Goal: Check status: Check status

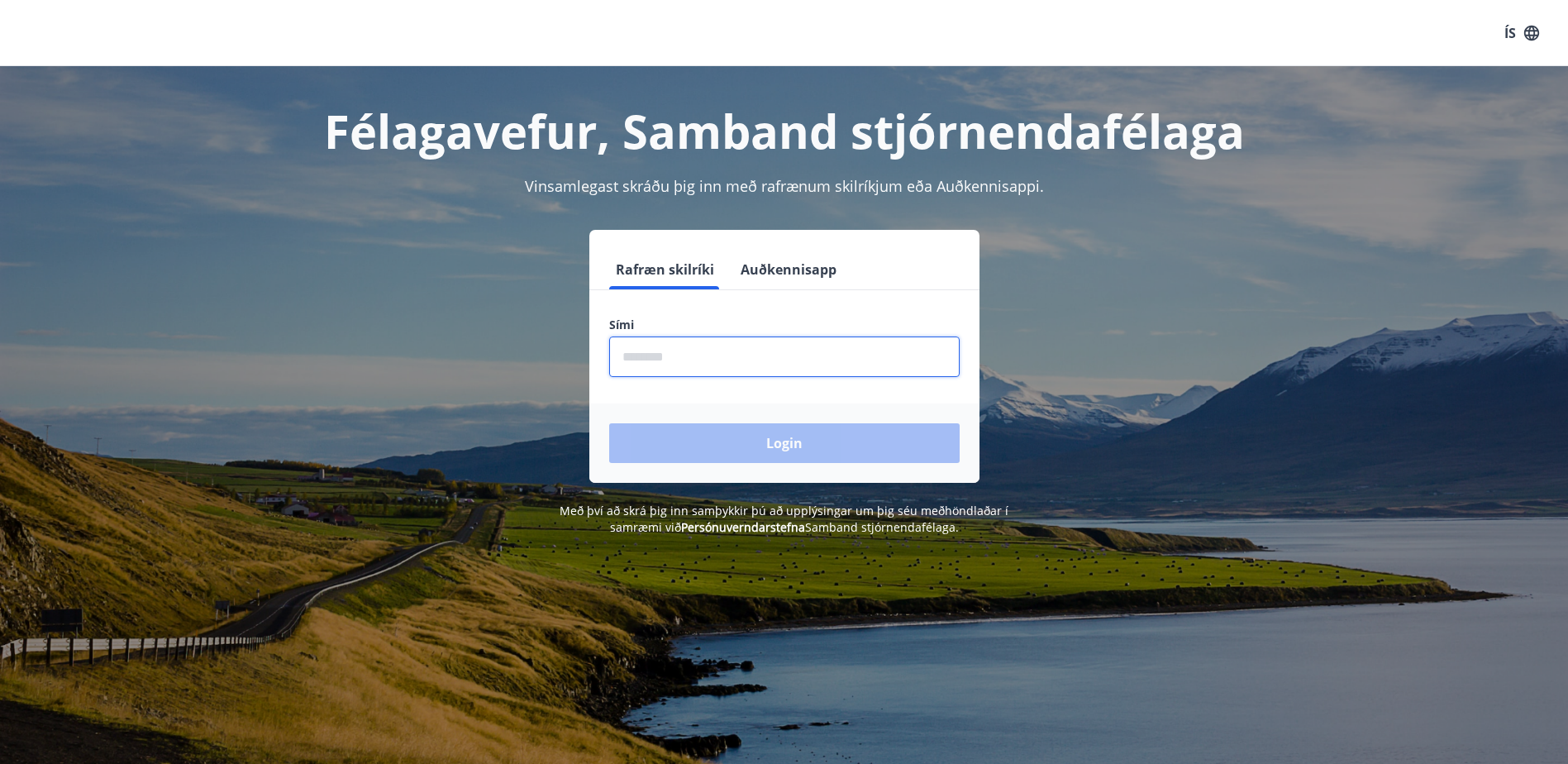
click at [686, 356] on input "phone" at bounding box center [784, 357] width 350 height 41
type input "********"
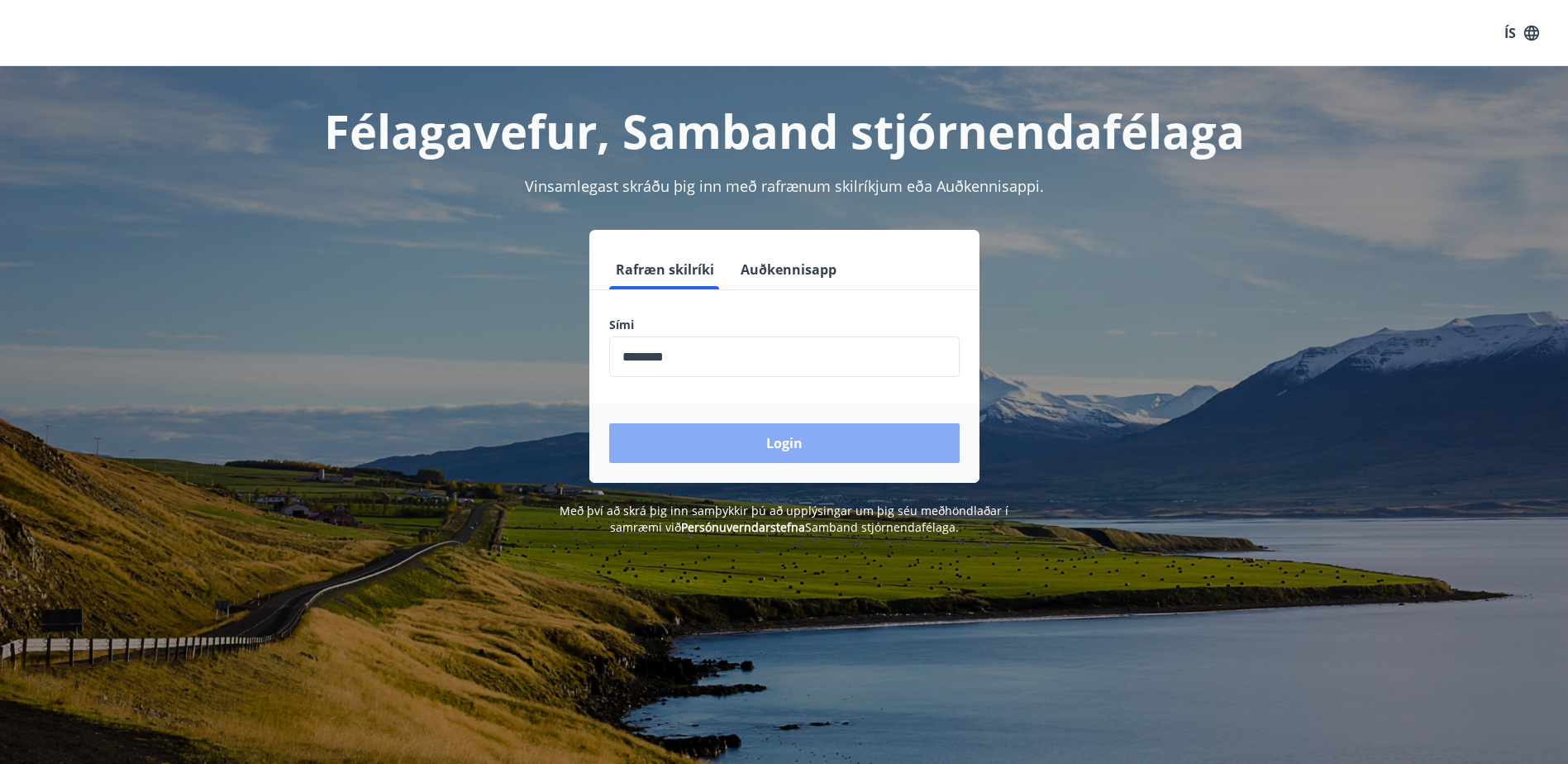
click at [783, 438] on button "Login" at bounding box center [784, 443] width 350 height 40
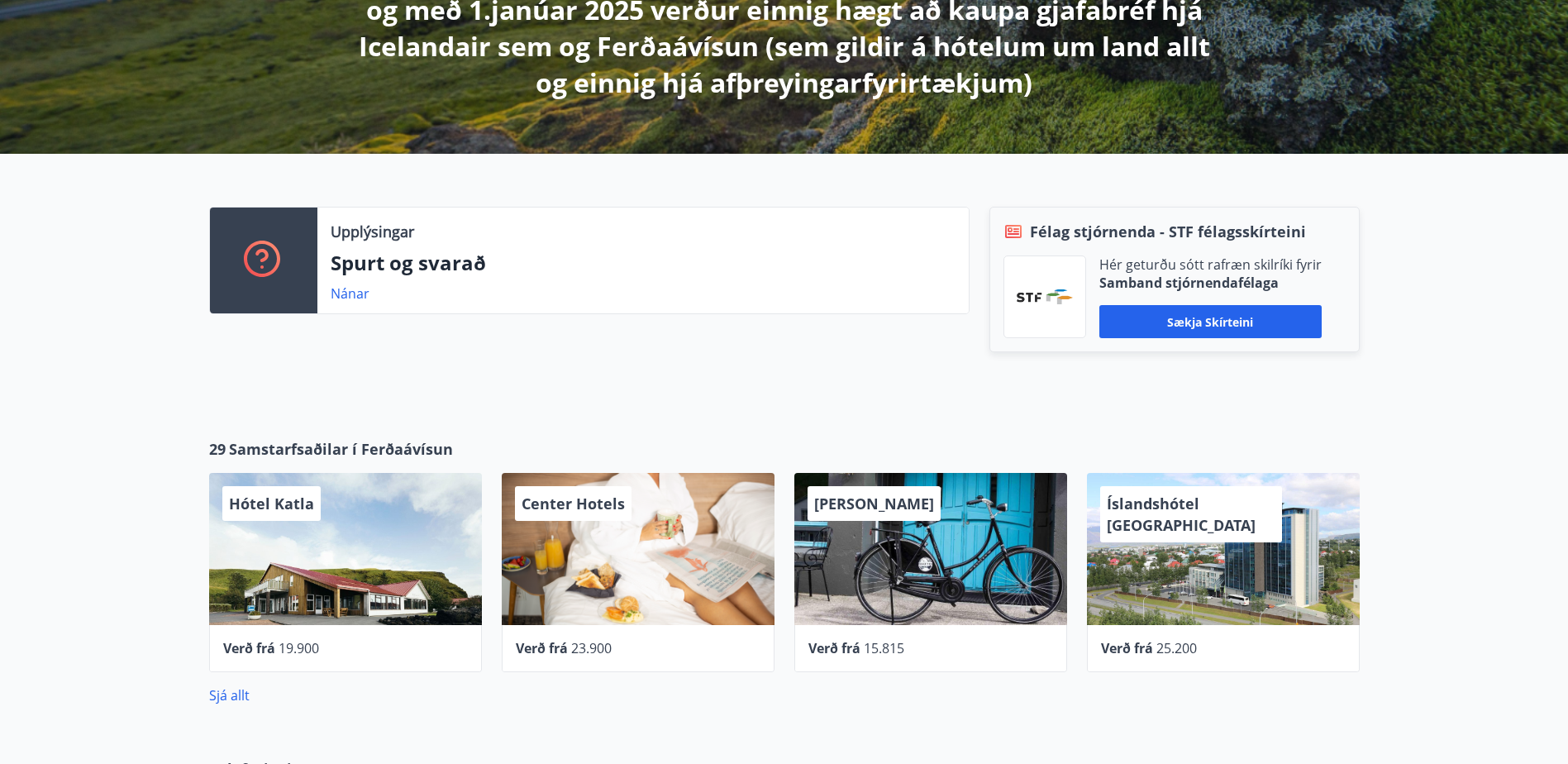
scroll to position [414, 0]
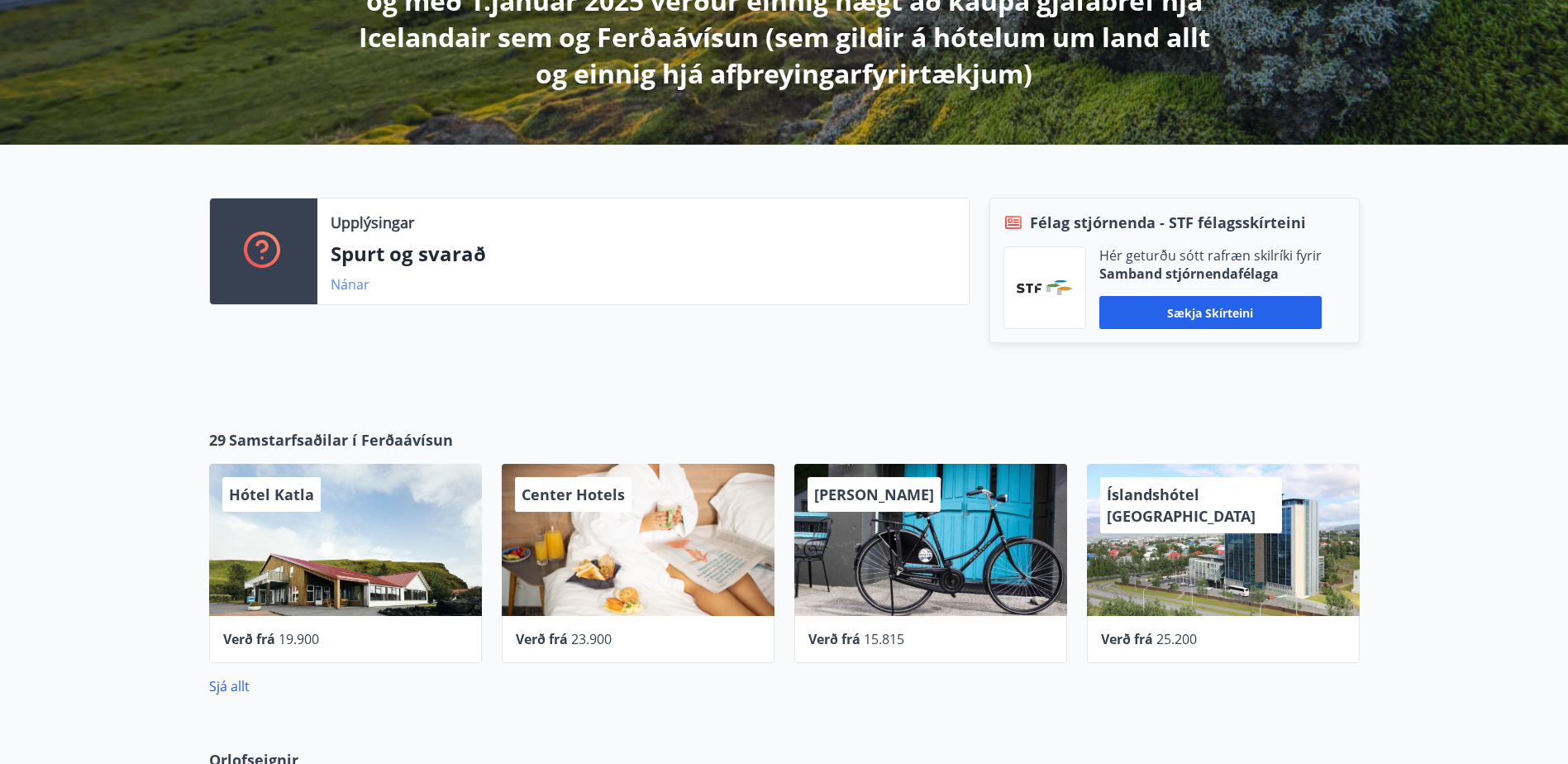
click at [351, 285] on link "Nánar" at bounding box center [350, 284] width 39 height 19
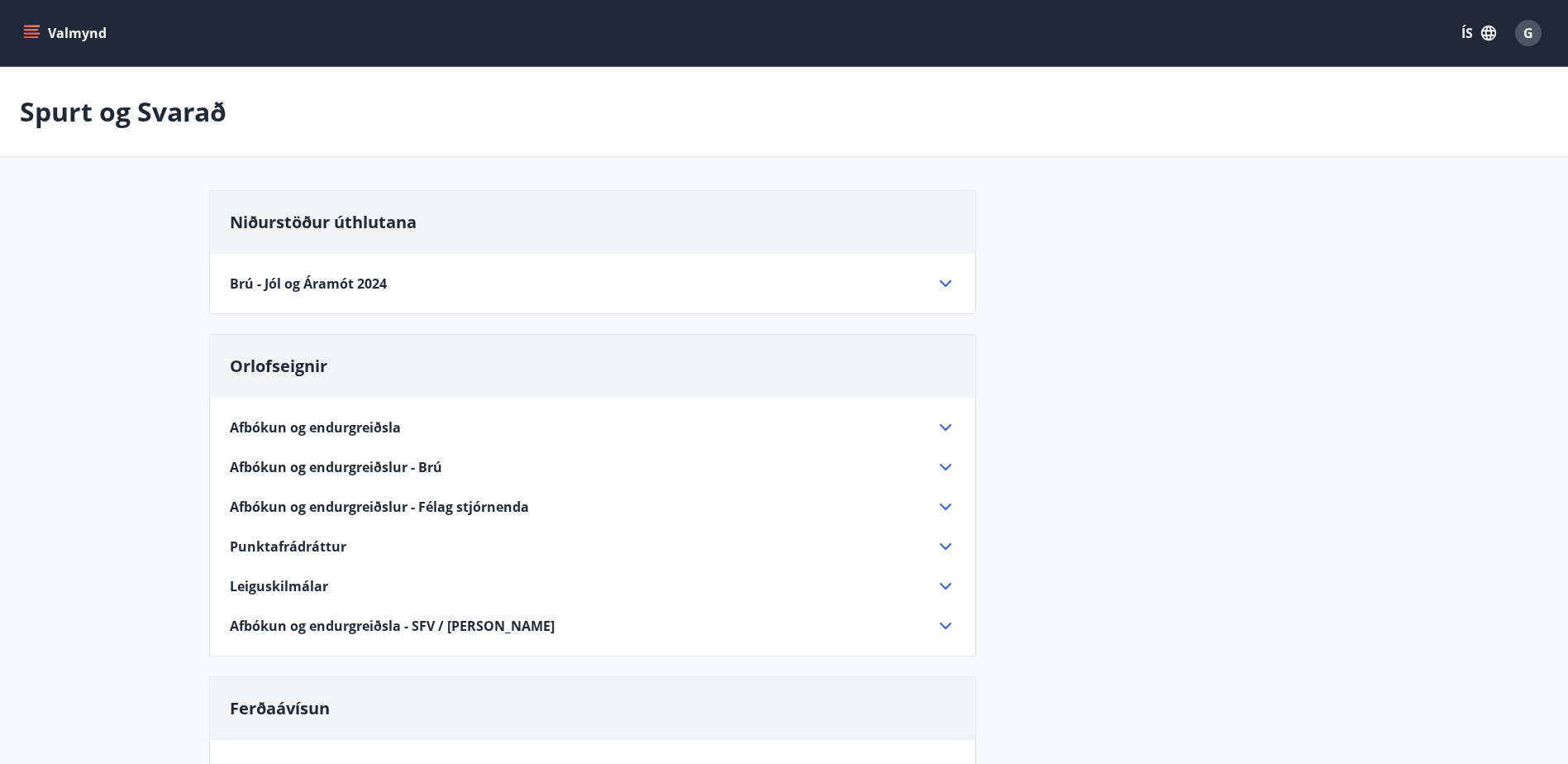
click at [945, 285] on icon at bounding box center [946, 283] width 12 height 7
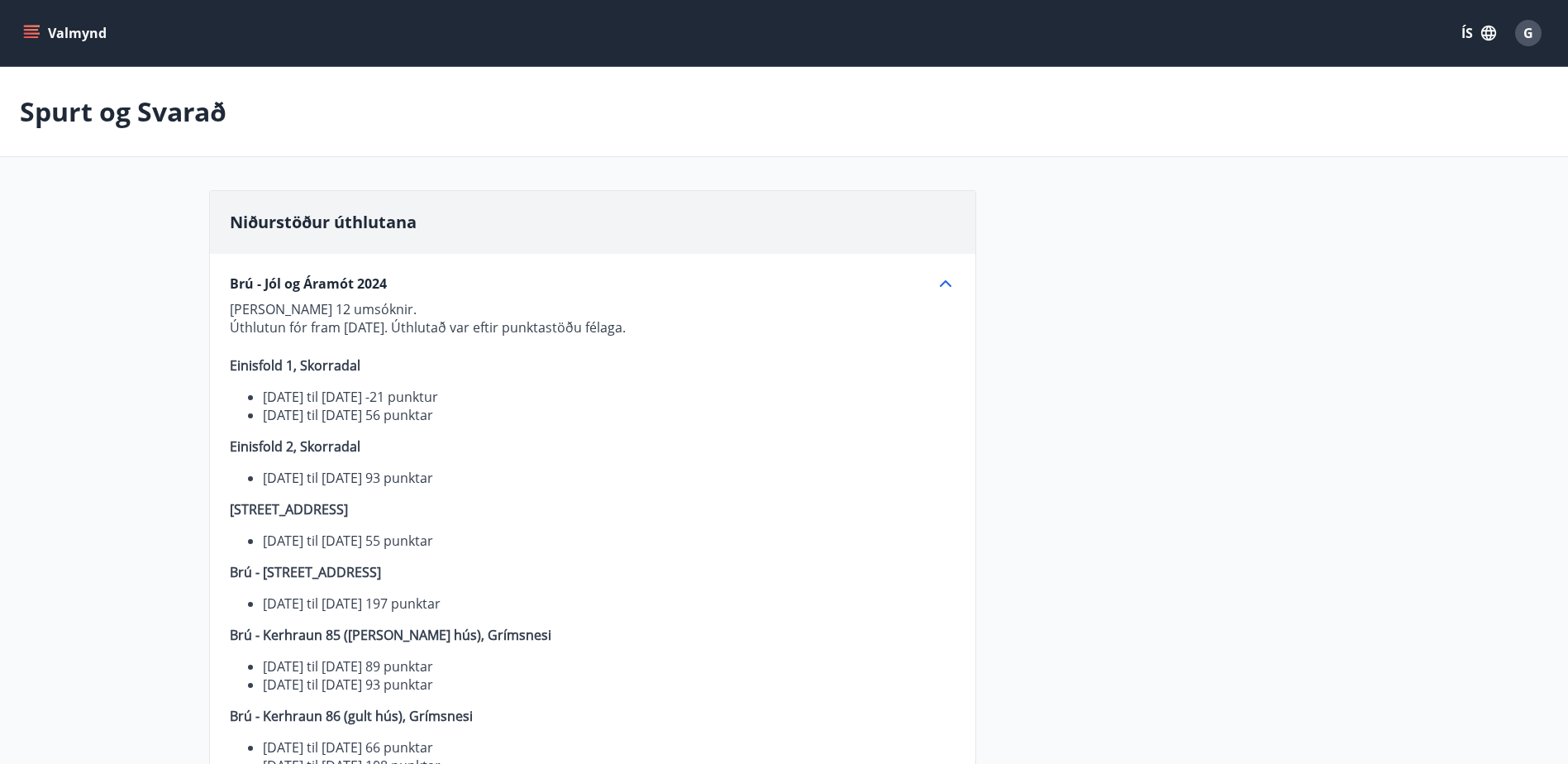
click at [945, 285] on icon at bounding box center [946, 284] width 20 height 20
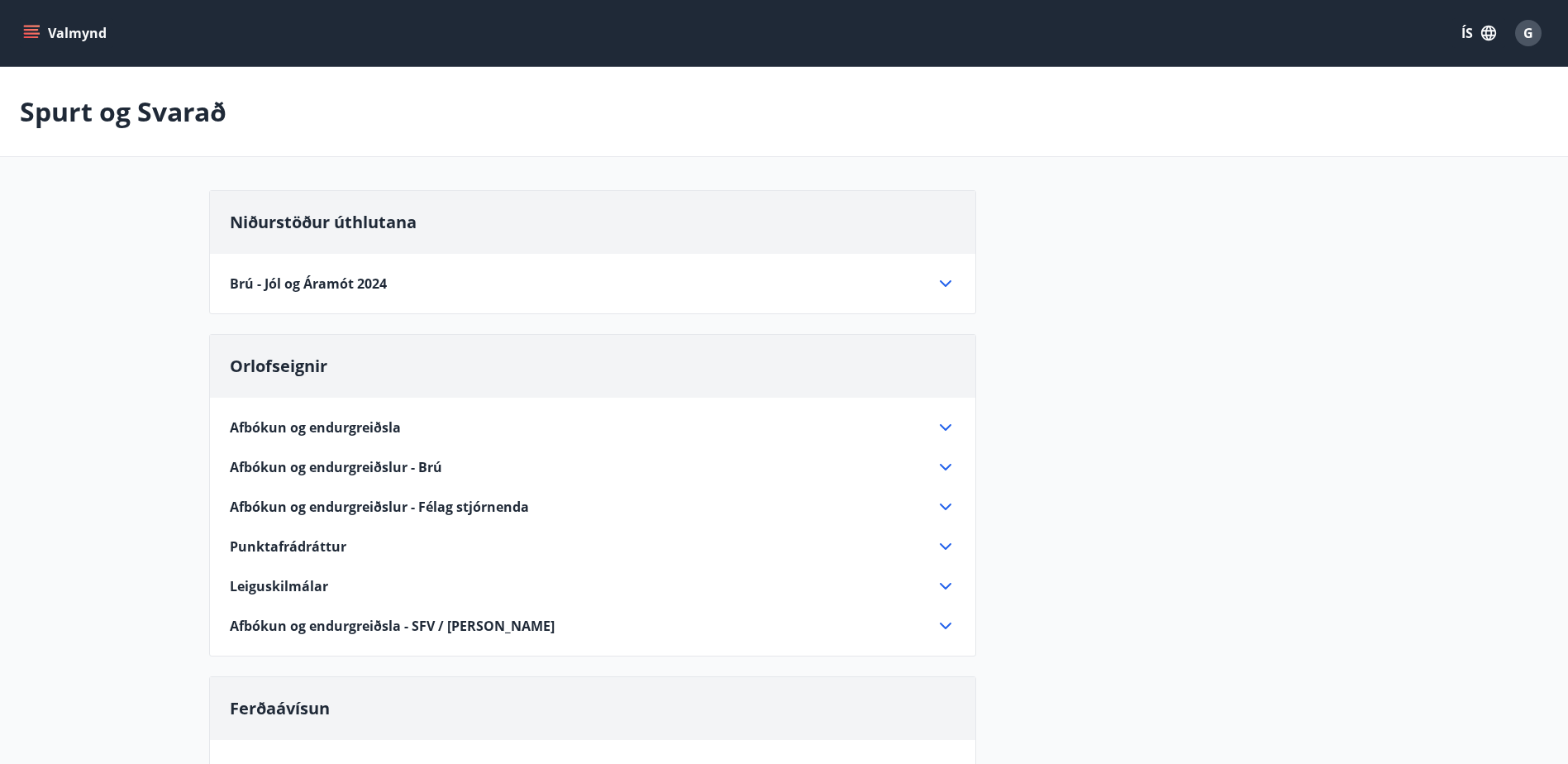
click at [945, 285] on icon at bounding box center [946, 283] width 12 height 7
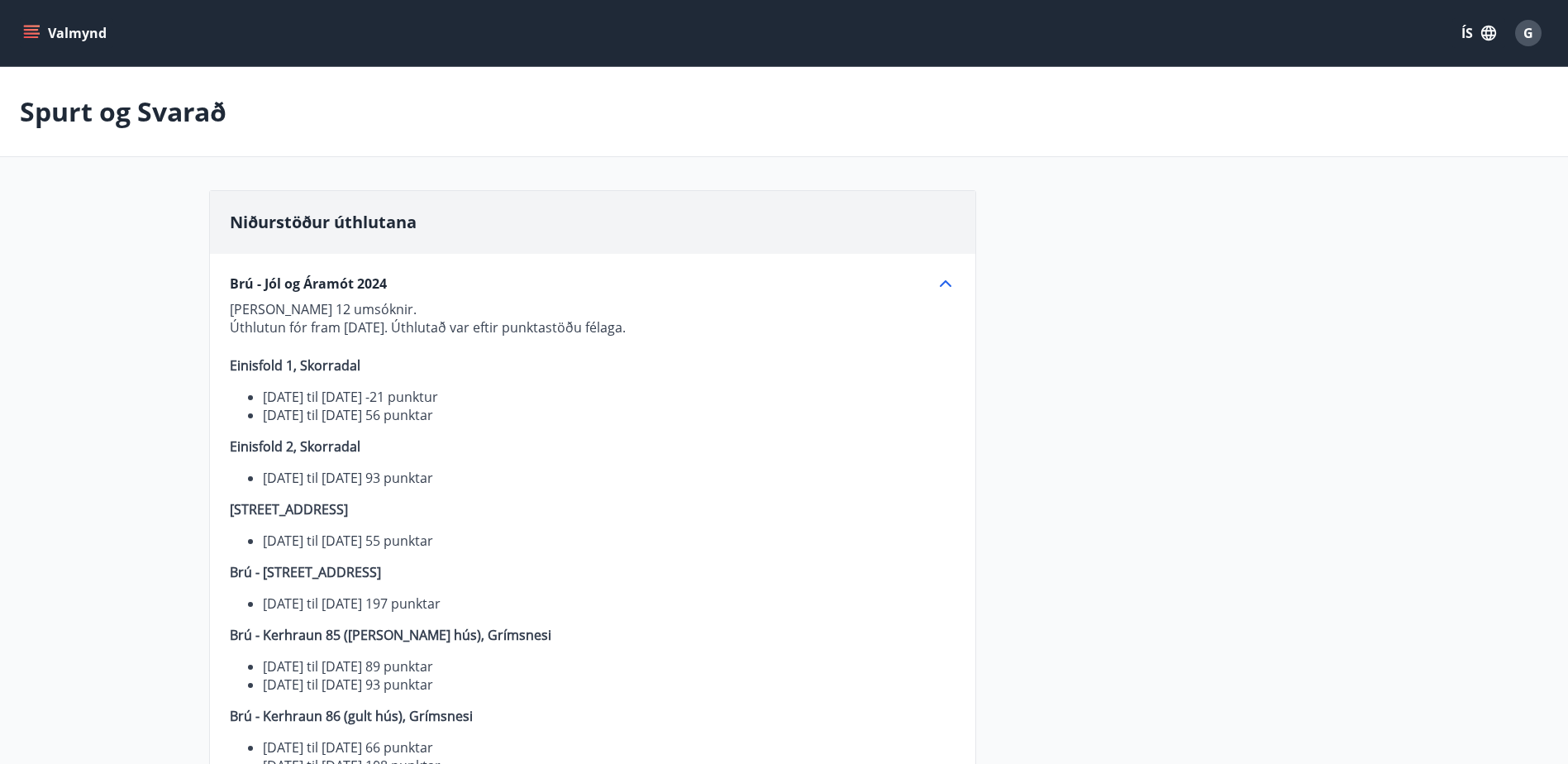
click at [945, 285] on icon at bounding box center [946, 284] width 20 height 20
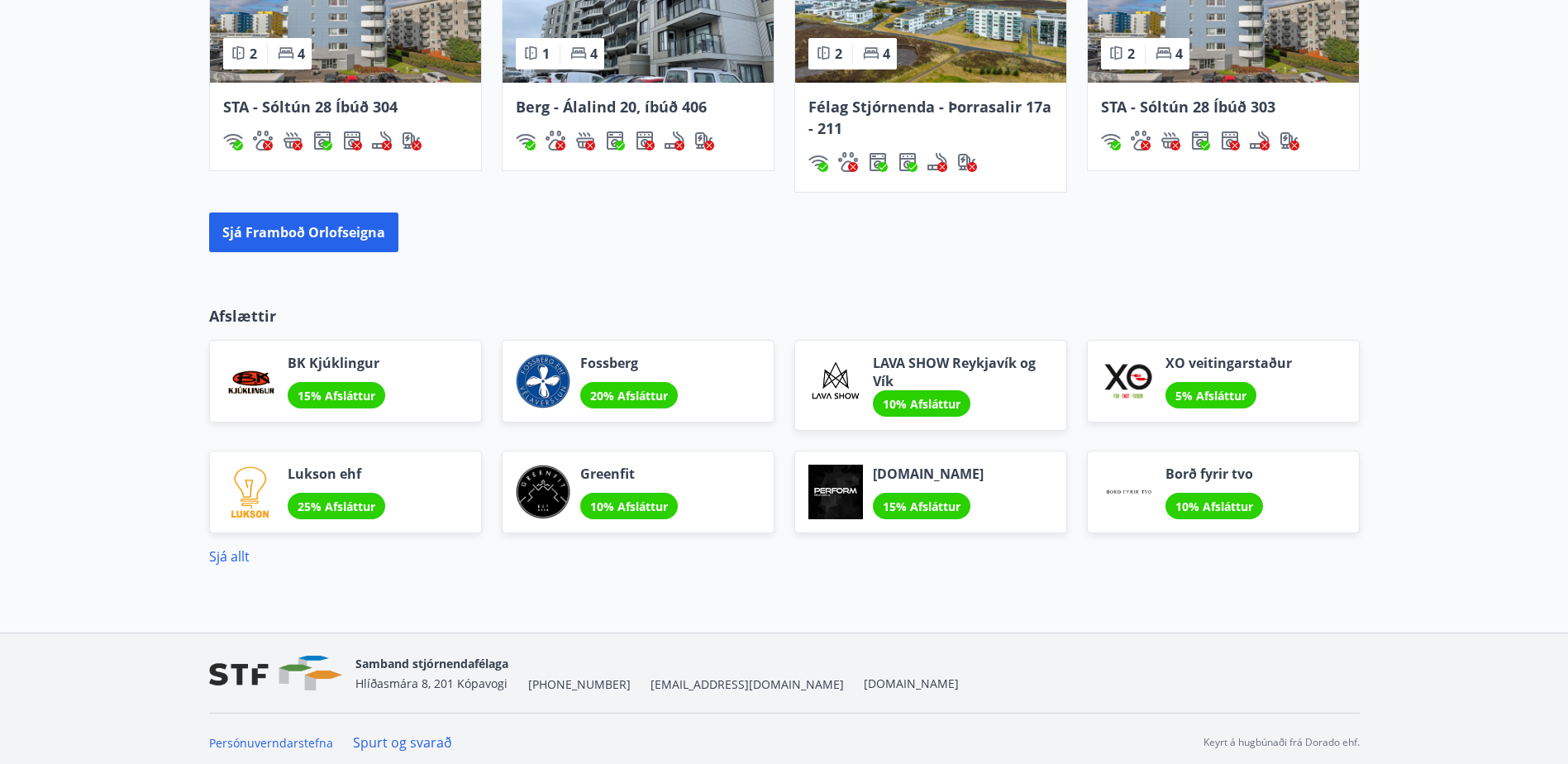
scroll to position [1312, 0]
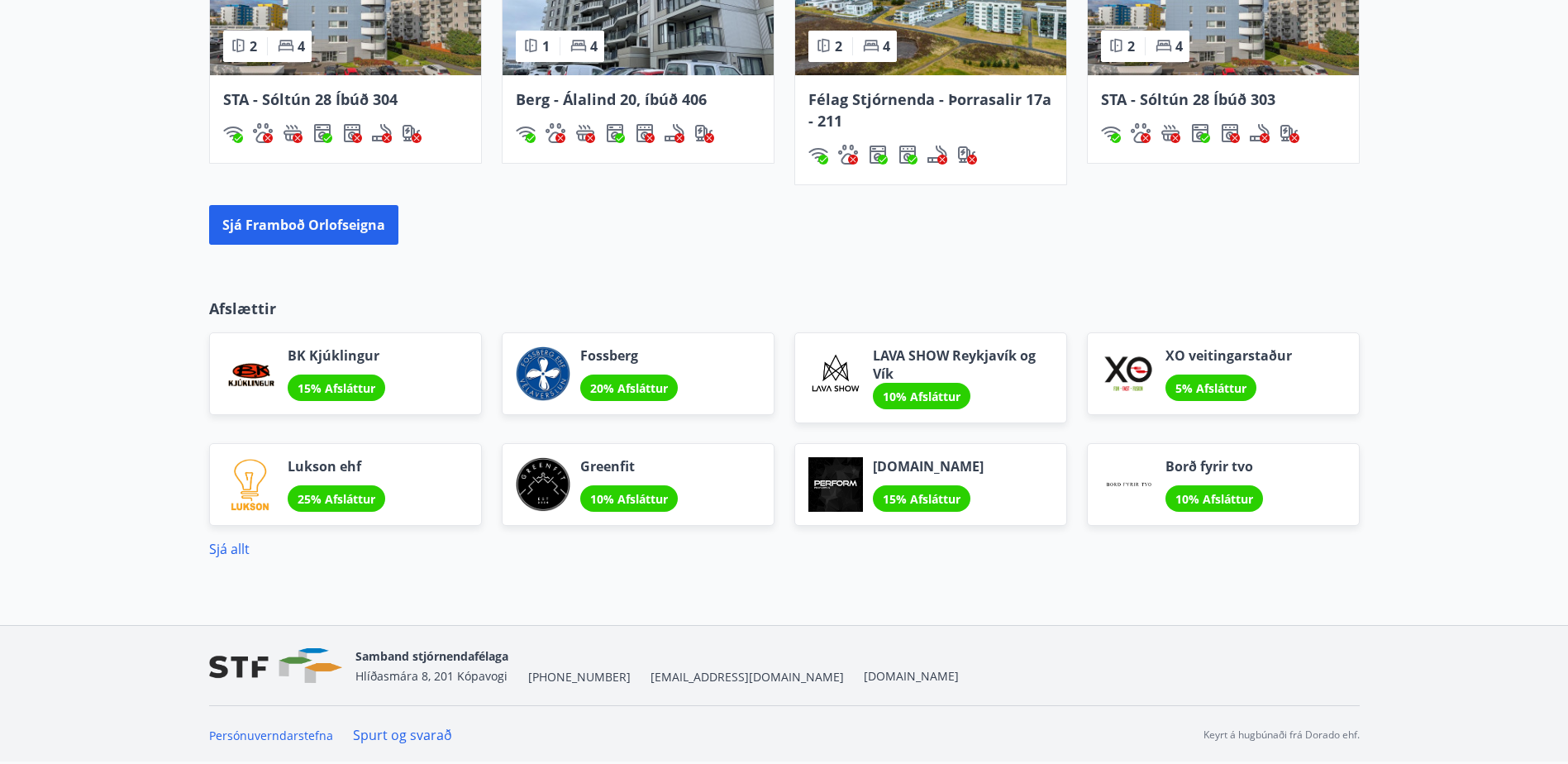
click at [405, 737] on link "Spurt og svarað" at bounding box center [403, 735] width 99 height 19
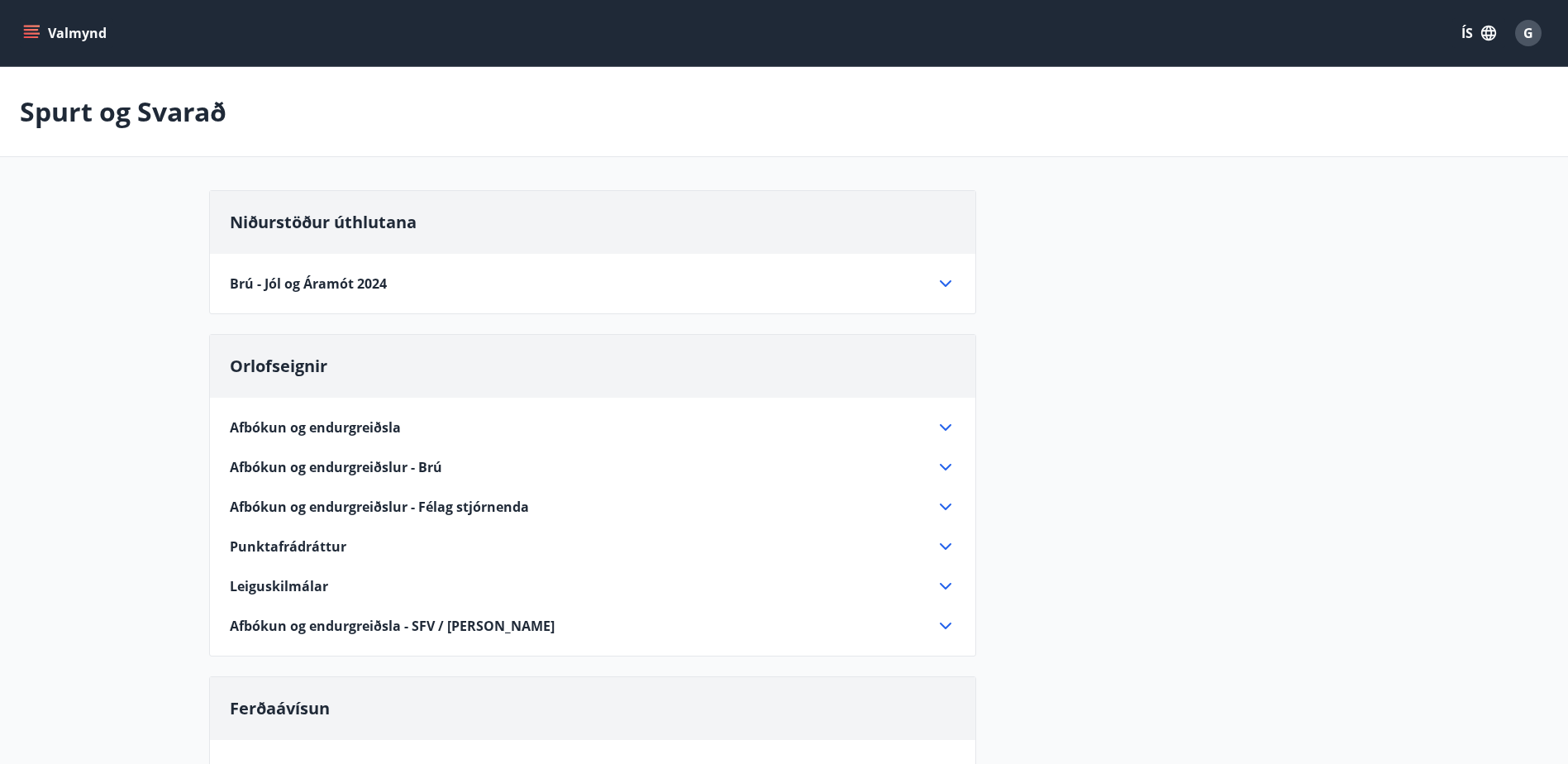
click at [35, 30] on icon "menu" at bounding box center [31, 30] width 15 height 2
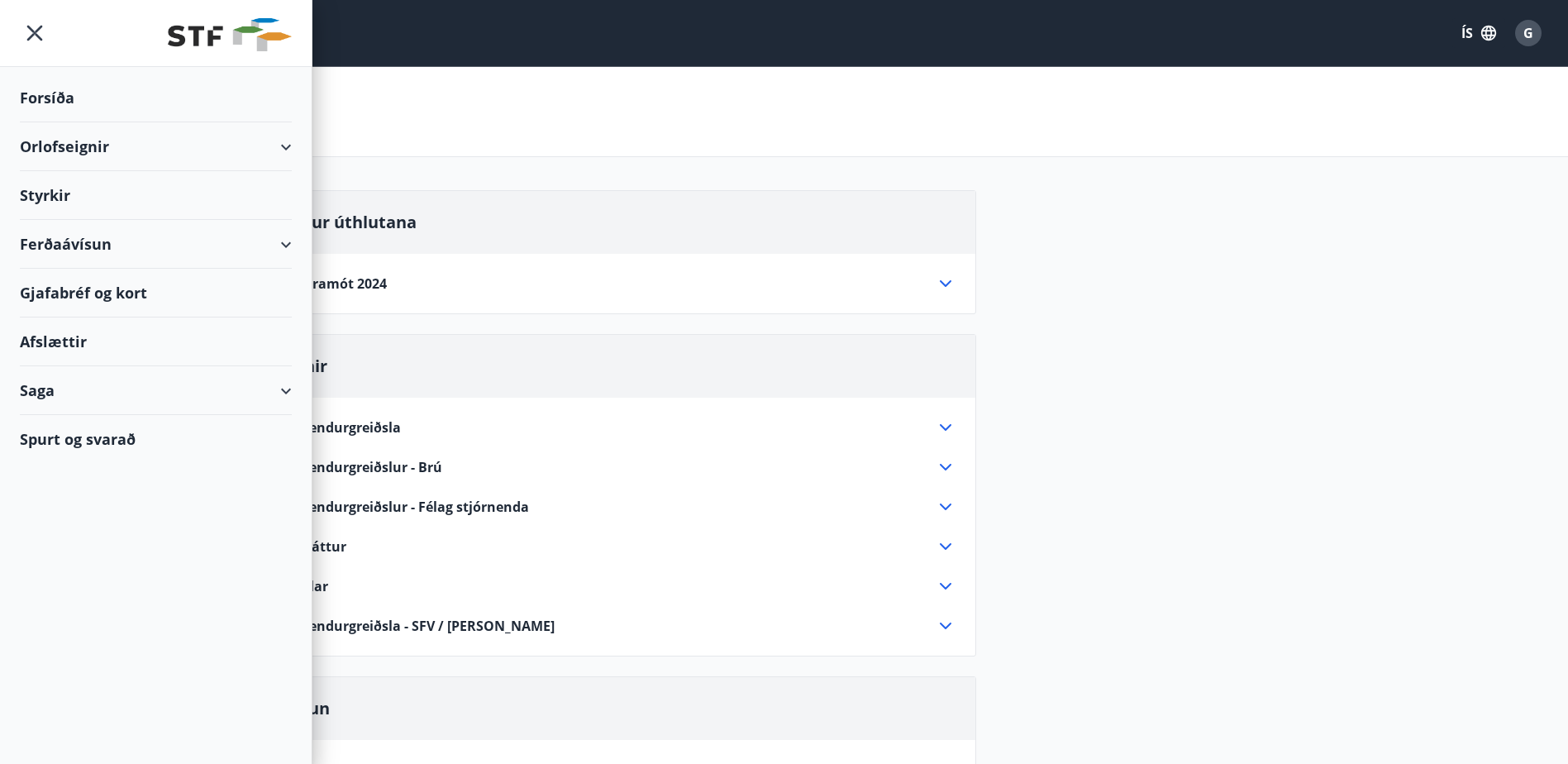
click at [78, 292] on div "Gjafabréf og kort" at bounding box center [155, 294] width 272 height 49
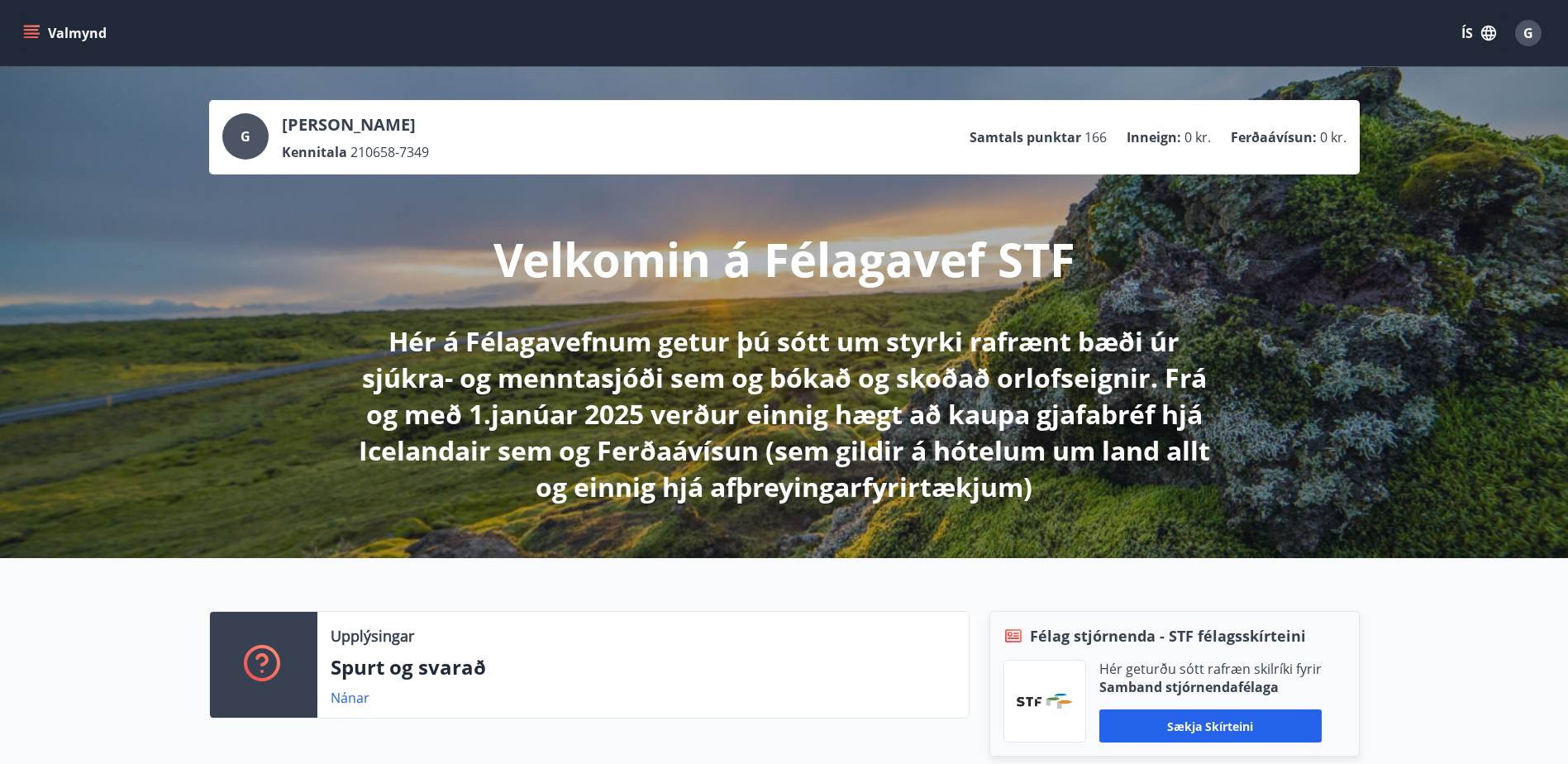
click at [39, 28] on icon "menu" at bounding box center [31, 32] width 17 height 17
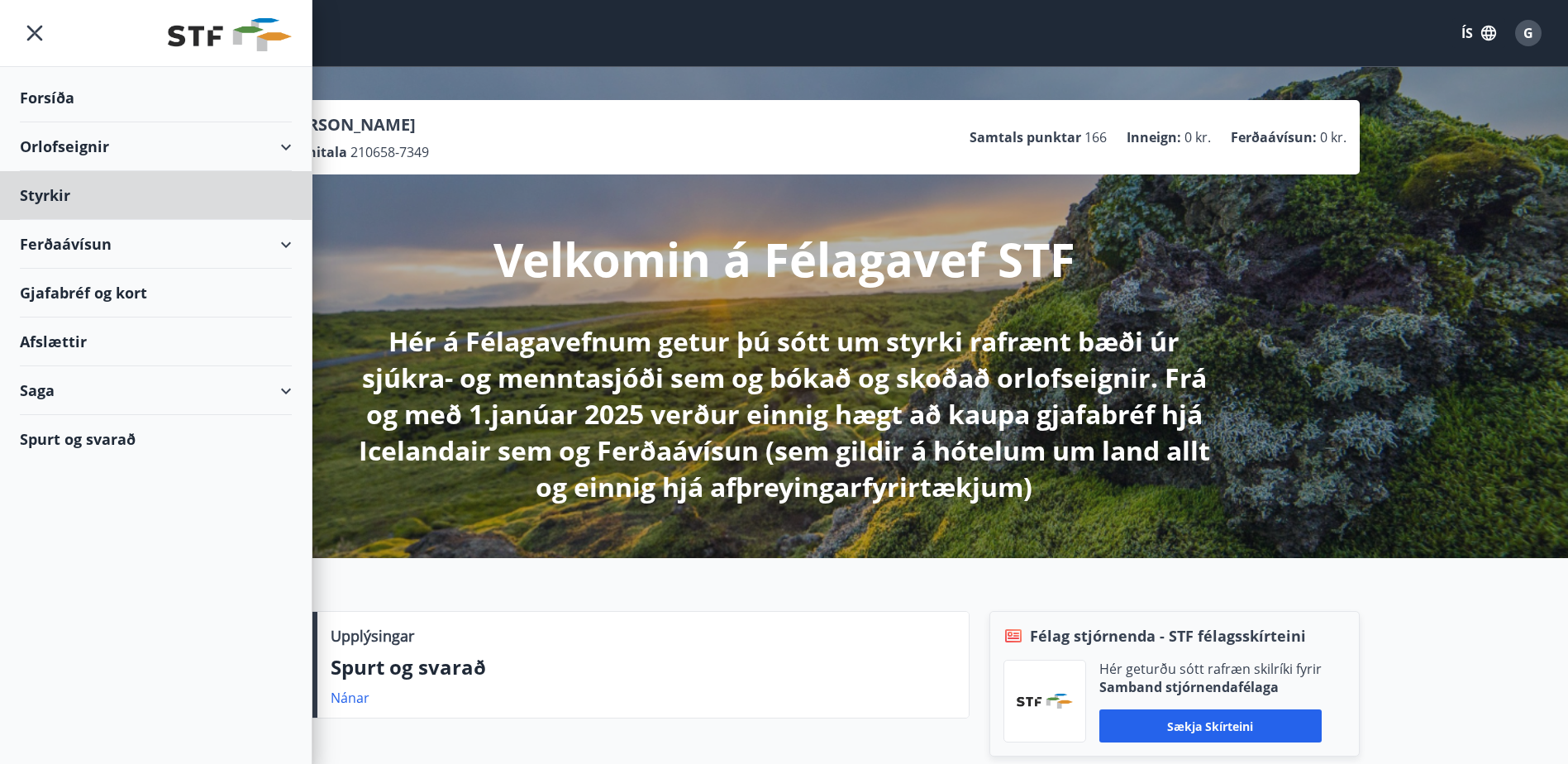
click at [57, 95] on div "Forsíða" at bounding box center [155, 98] width 272 height 49
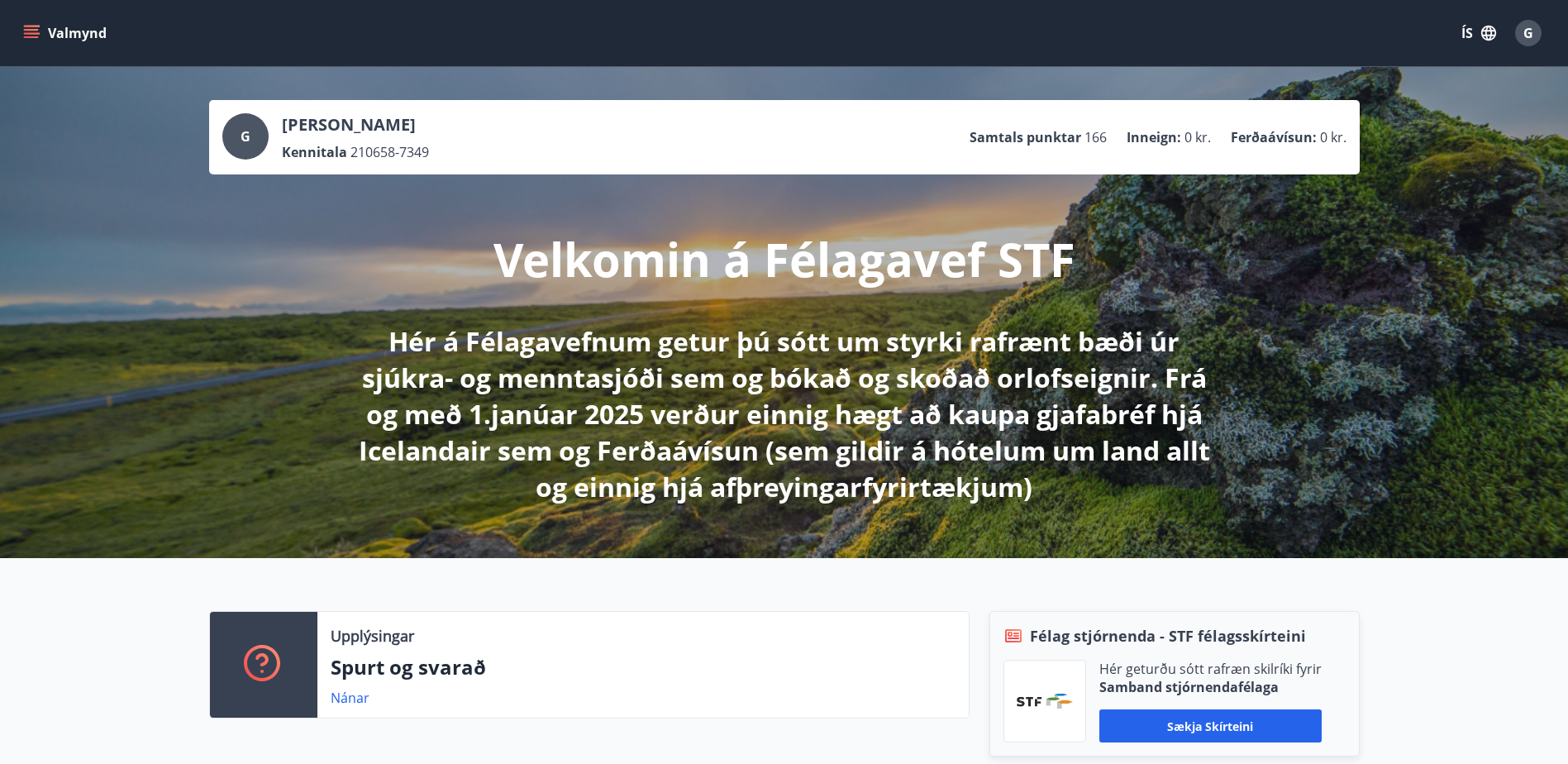
click at [41, 30] on button "Valmynd" at bounding box center [66, 33] width 94 height 30
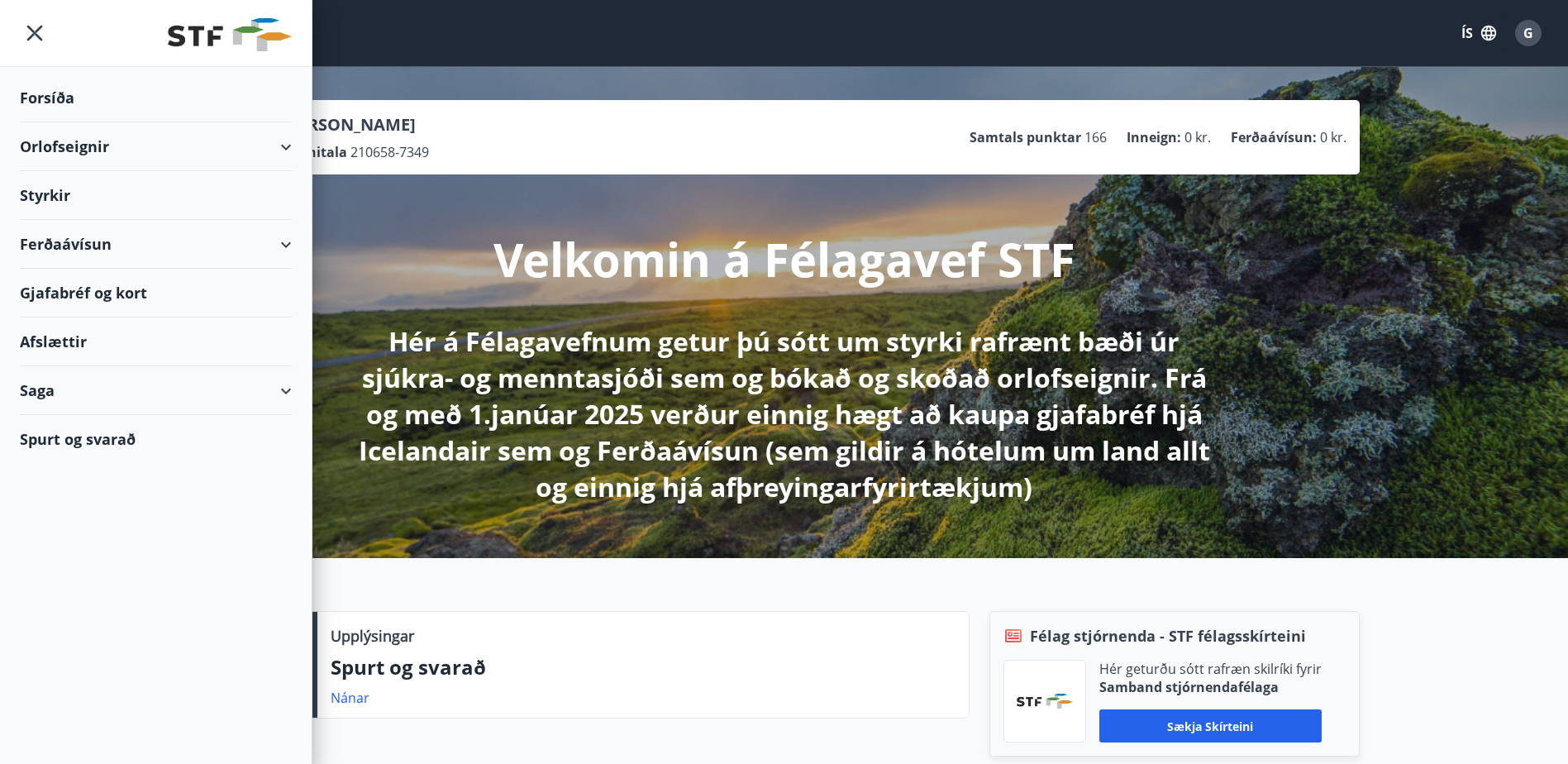
click at [282, 389] on div "Saga" at bounding box center [155, 391] width 272 height 49
click at [63, 572] on div "Inneign" at bounding box center [156, 572] width 246 height 35
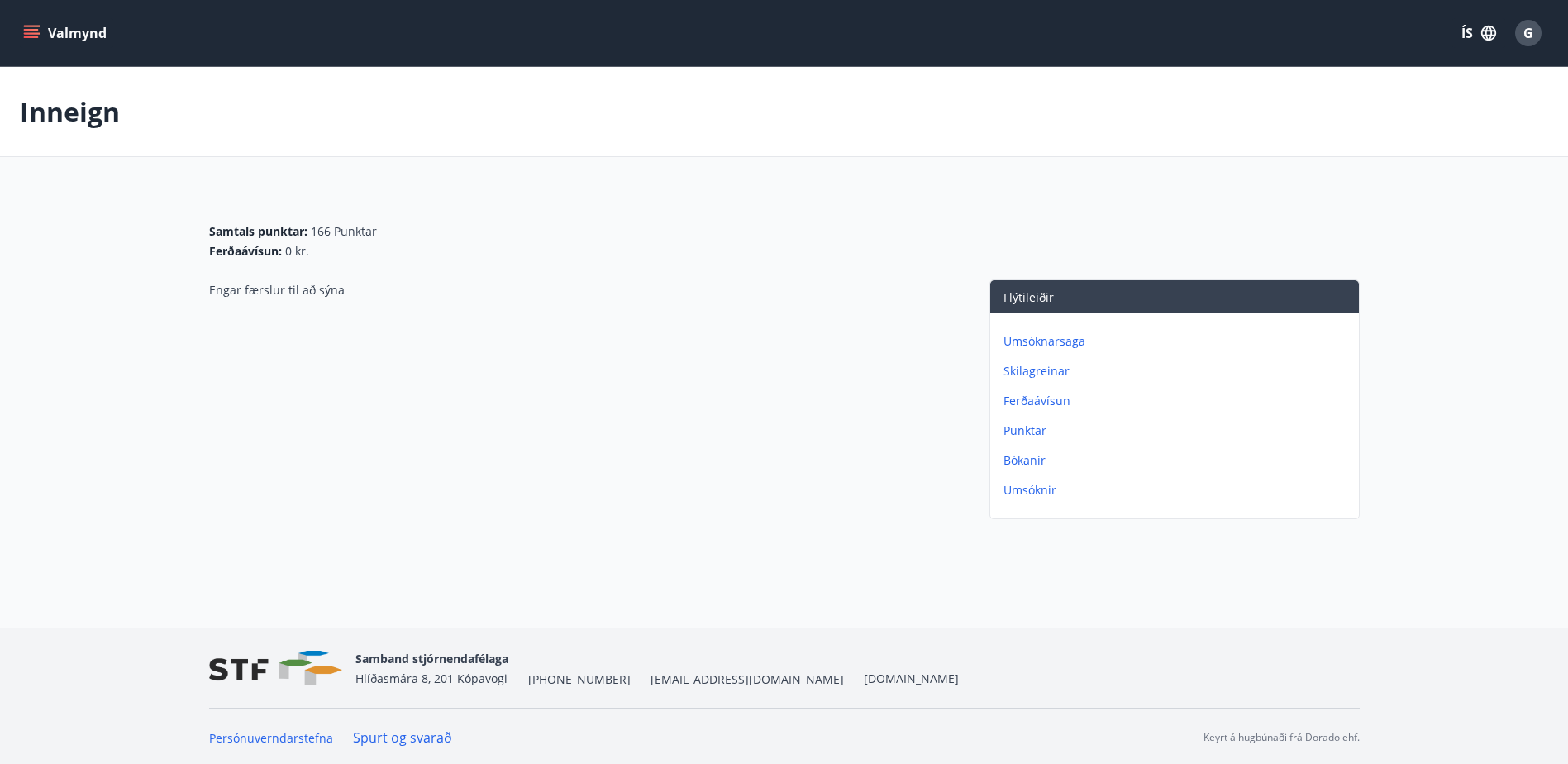
click at [1050, 341] on p "Umsóknarsaga" at bounding box center [1178, 342] width 349 height 17
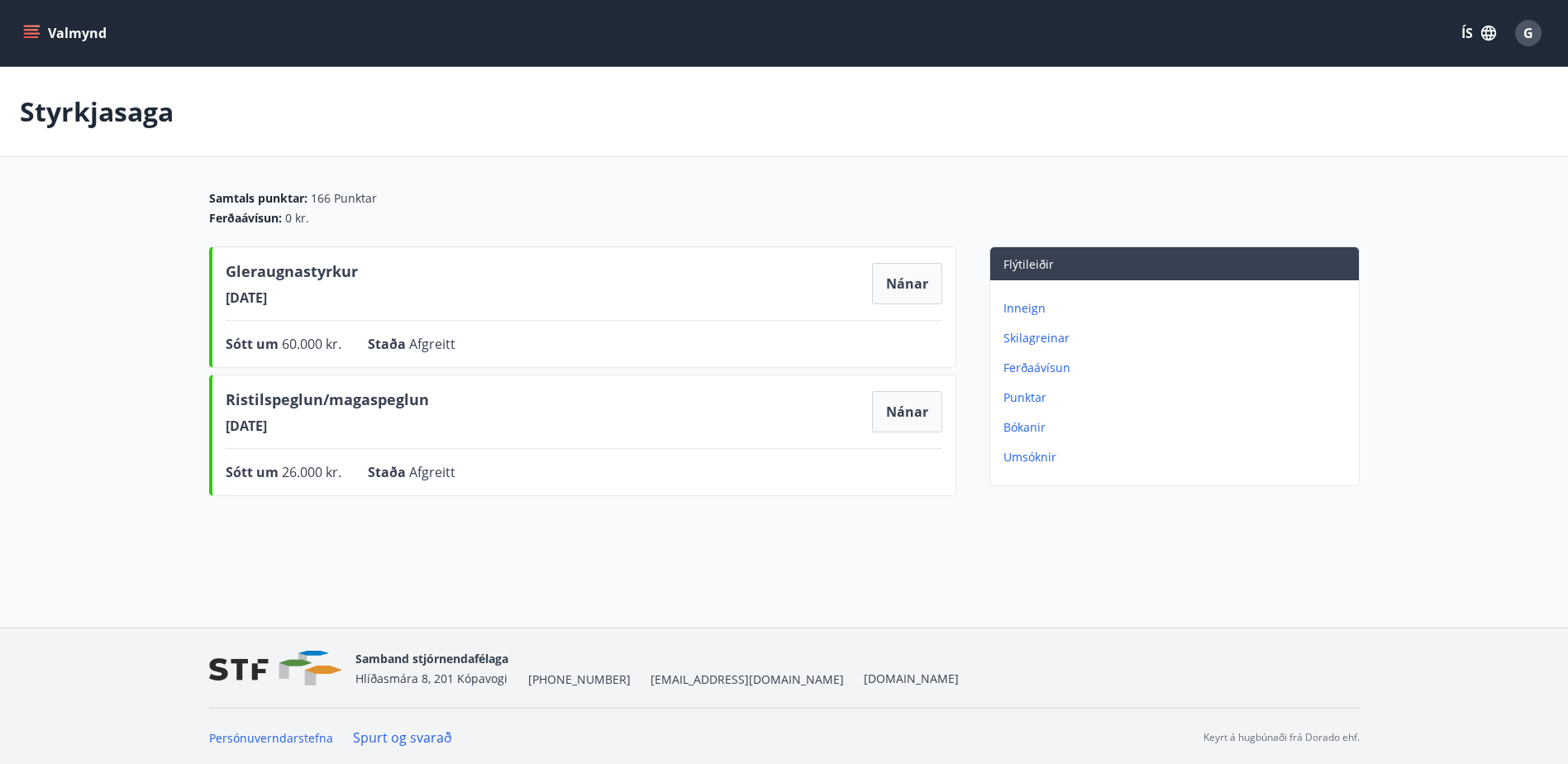
click at [42, 31] on button "Valmynd" at bounding box center [66, 33] width 94 height 30
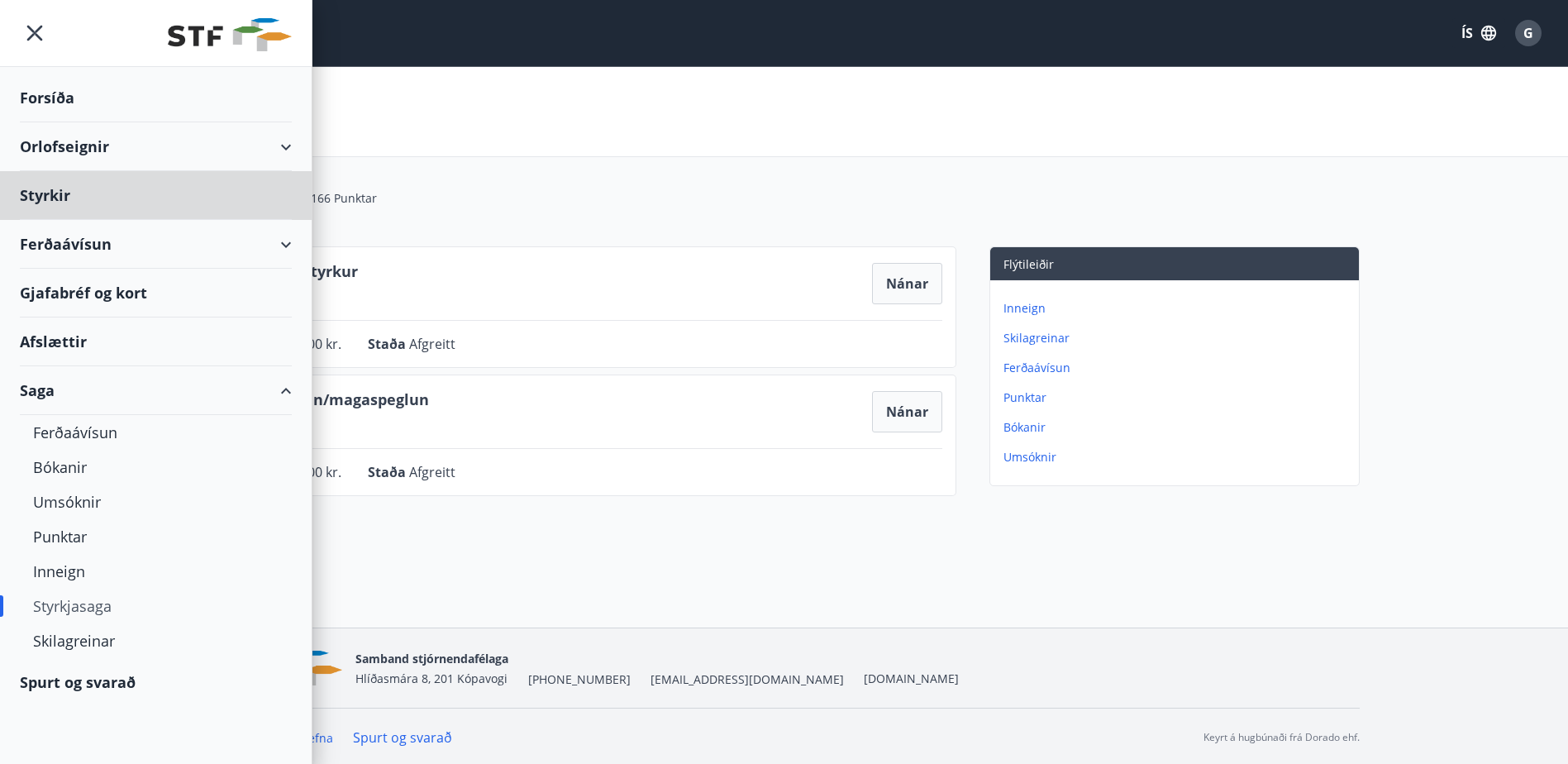
click at [56, 97] on div "Forsíða" at bounding box center [155, 98] width 272 height 49
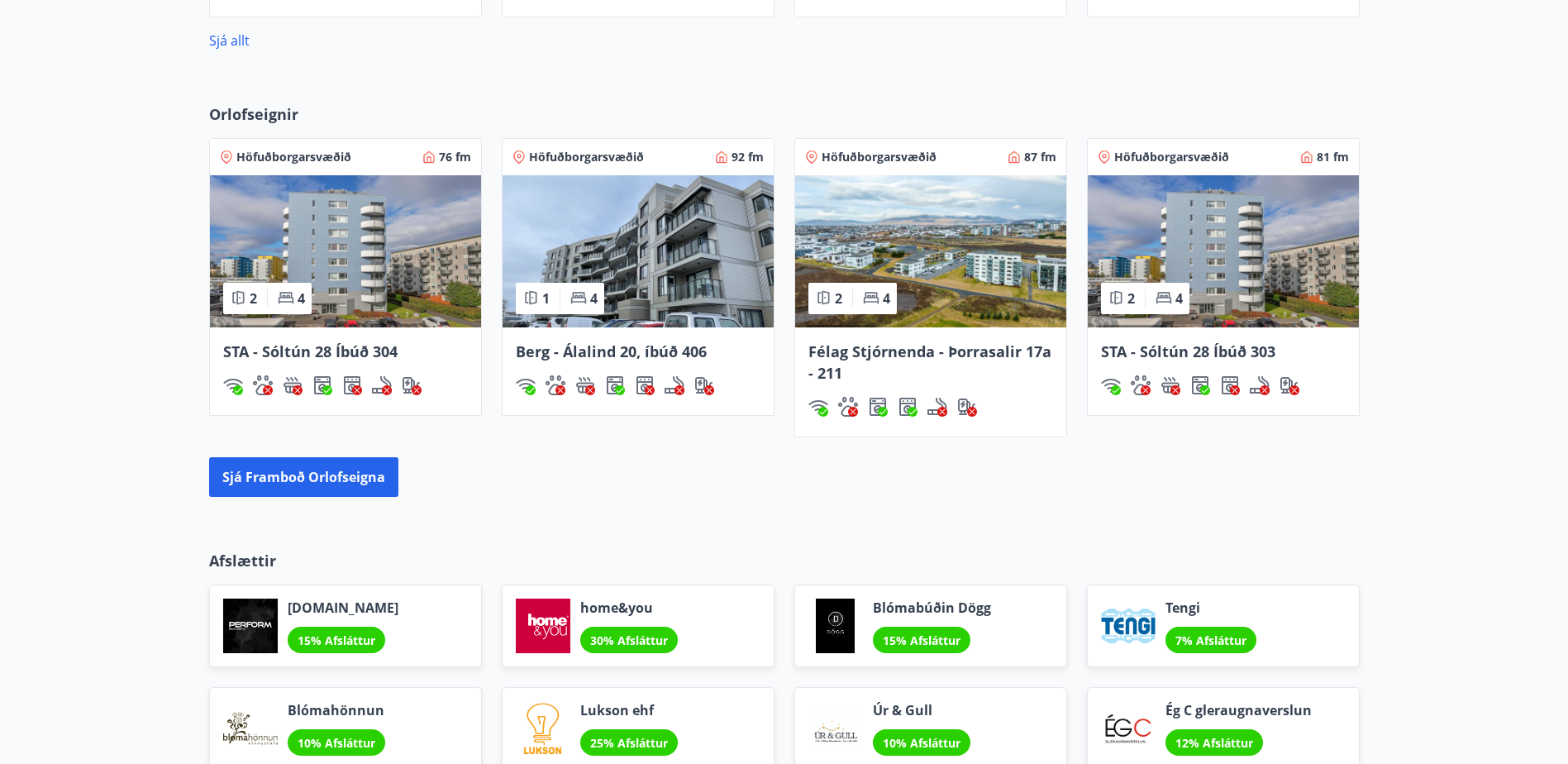
scroll to position [1304, 0]
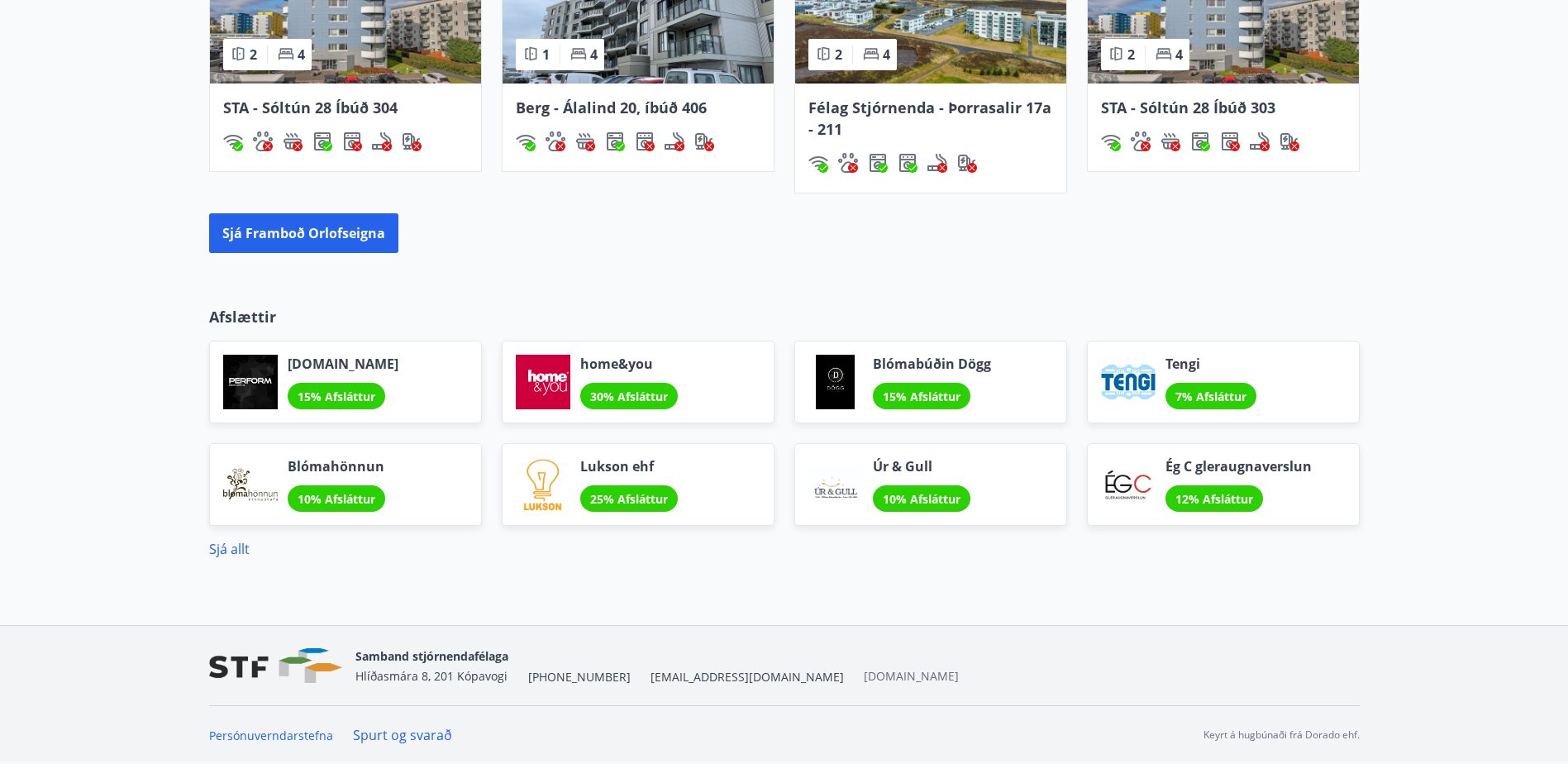
click at [864, 676] on link "[DOMAIN_NAME]" at bounding box center [911, 676] width 95 height 16
